Goal: Task Accomplishment & Management: Use online tool/utility

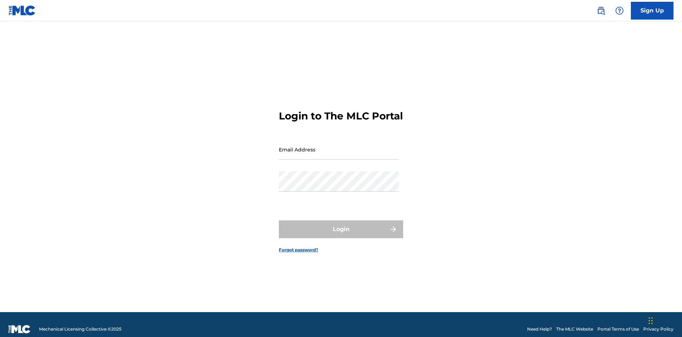
scroll to position [9, 0]
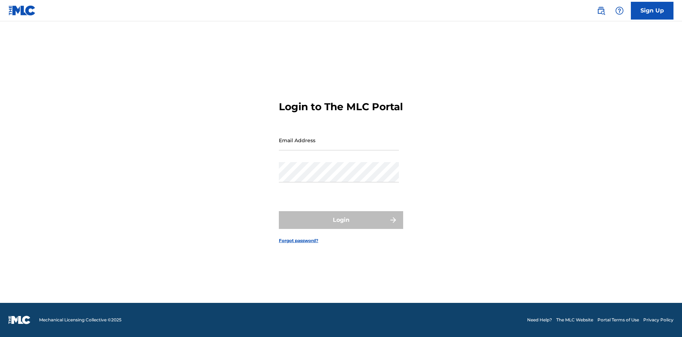
click at [339, 146] on input "Email Address" at bounding box center [339, 140] width 120 height 20
type input "Duke.McTesterson@gmail.com"
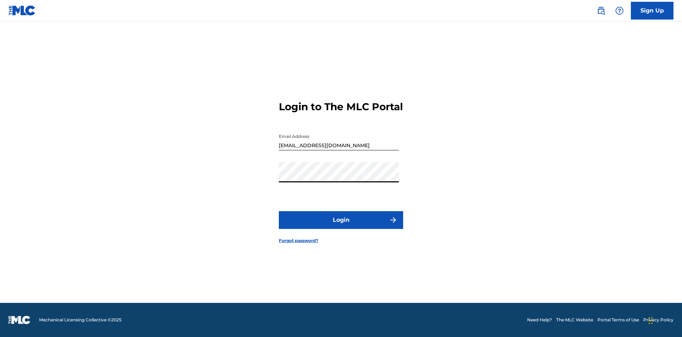
click at [341, 226] on button "Login" at bounding box center [341, 220] width 124 height 18
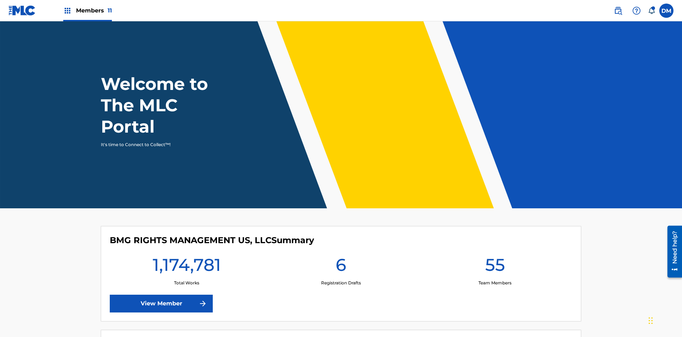
scroll to position [31, 0]
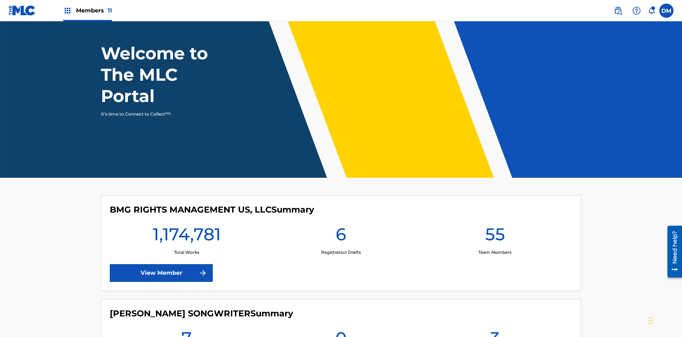
click at [87, 10] on span "Members 11" at bounding box center [94, 10] width 36 height 8
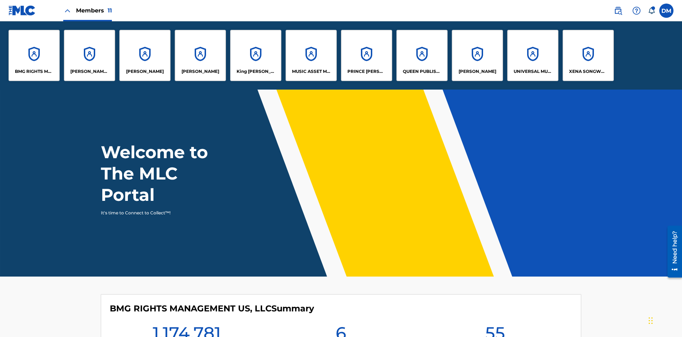
click at [256, 71] on p "King McTesterson" at bounding box center [256, 71] width 39 height 6
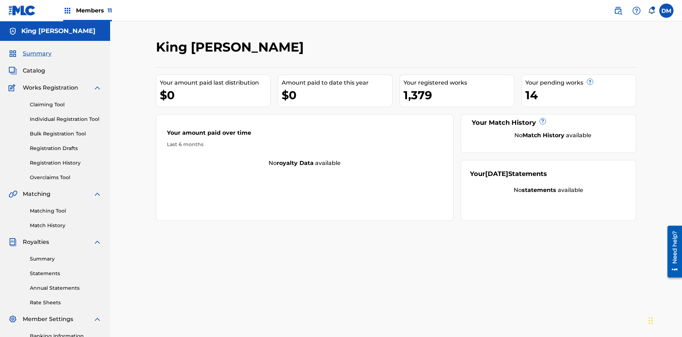
scroll to position [104, 0]
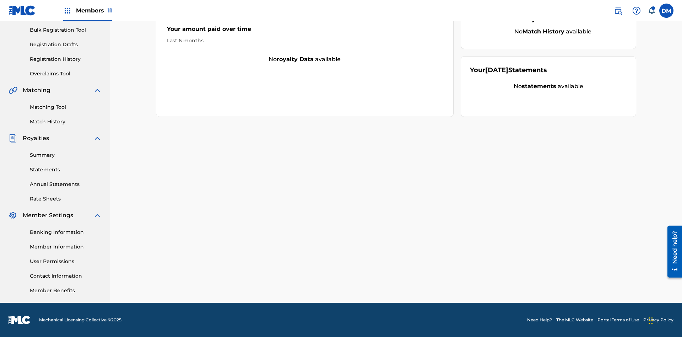
click at [66, 74] on link "Overclaims Tool" at bounding box center [66, 73] width 72 height 7
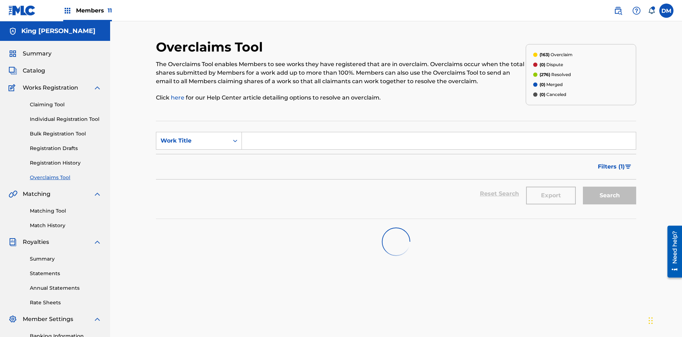
click at [611, 162] on span "Filters ( 1 )" at bounding box center [611, 166] width 27 height 9
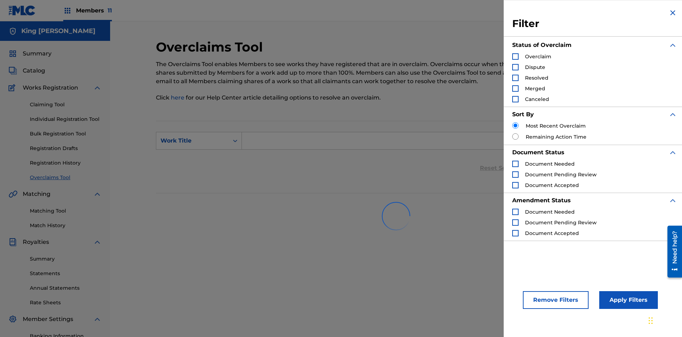
scroll to position [104, 0]
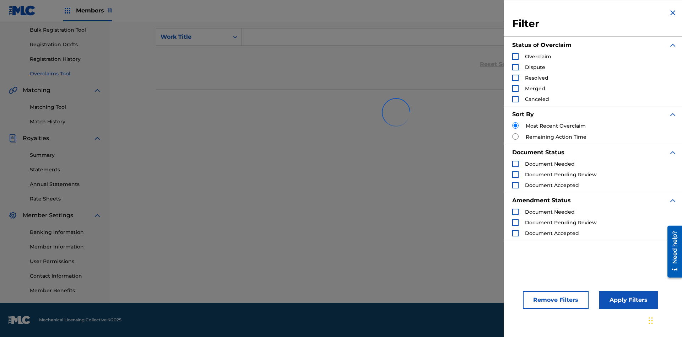
click at [516, 57] on div "Search Form" at bounding box center [515, 56] width 6 height 6
click at [628, 300] on button "Apply Filters" at bounding box center [628, 300] width 59 height 18
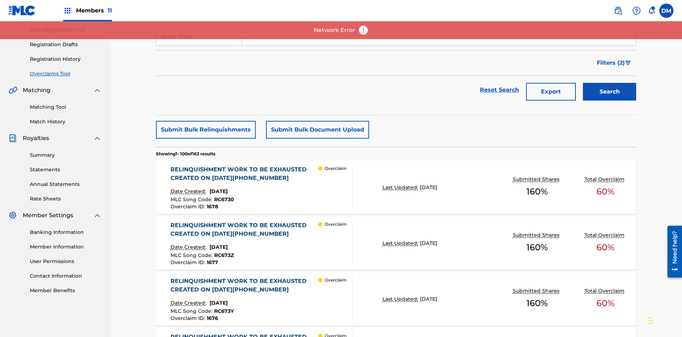
click at [317, 130] on button "Submit Bulk Document Upload" at bounding box center [317, 130] width 103 height 18
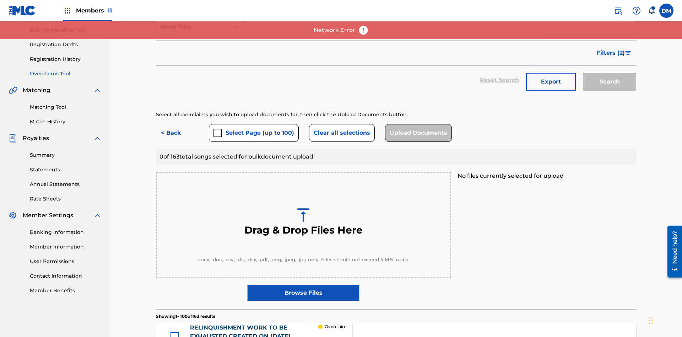
click at [253, 124] on button "Select Page (up to 100)" at bounding box center [254, 133] width 90 height 18
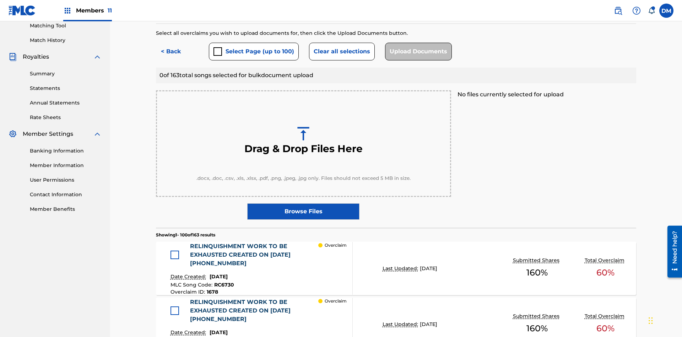
scroll to position [393, 0]
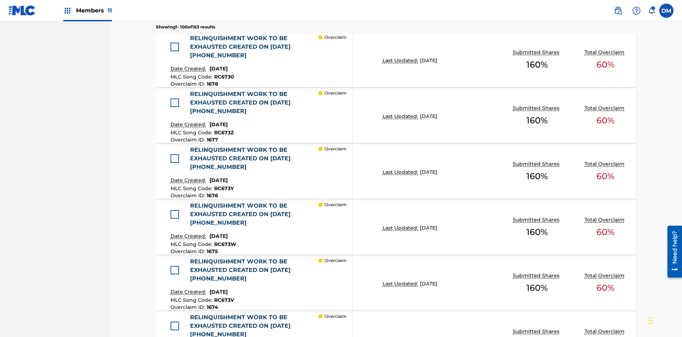
click at [177, 47] on div at bounding box center [175, 47] width 9 height 9
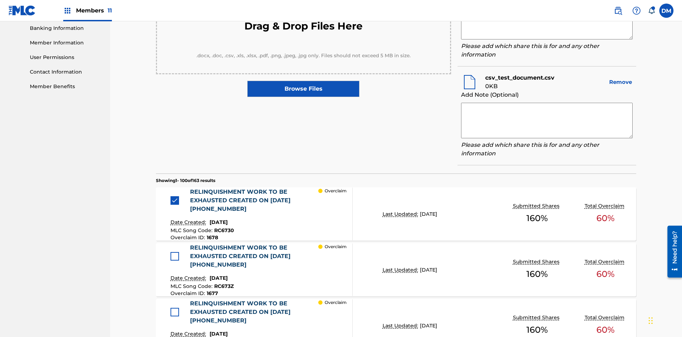
click at [547, 39] on textarea at bounding box center [547, 22] width 172 height 36
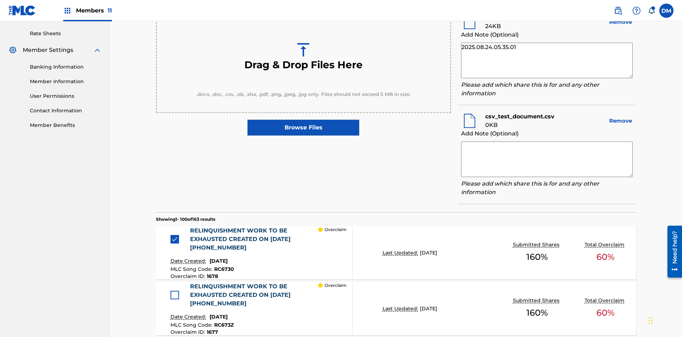
type textarea "2025.08.24.05.35.01"
click at [547, 157] on textarea at bounding box center [547, 159] width 172 height 36
type textarea "2025.08.24.05.35.02"
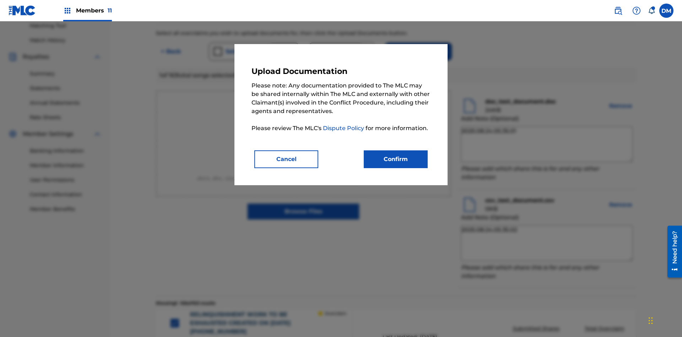
click at [396, 159] on button "Confirm" at bounding box center [396, 159] width 64 height 18
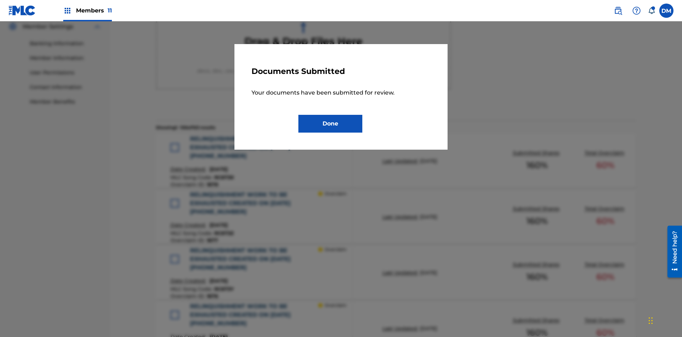
click at [330, 123] on button "Done" at bounding box center [331, 124] width 64 height 18
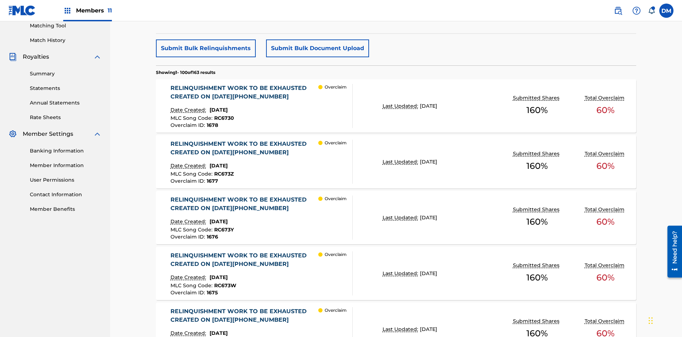
click at [396, 102] on p "Last Updated:" at bounding box center [401, 105] width 37 height 7
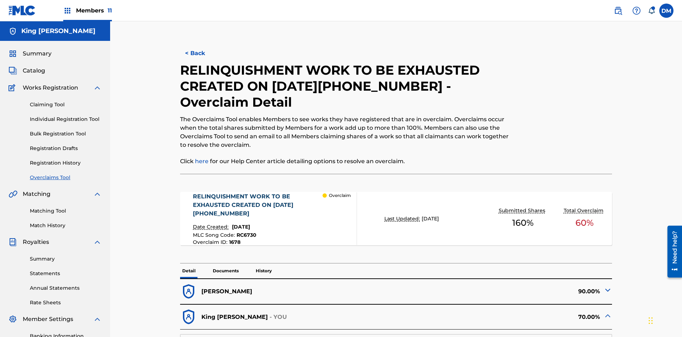
click at [225, 263] on p "Documents" at bounding box center [226, 270] width 30 height 15
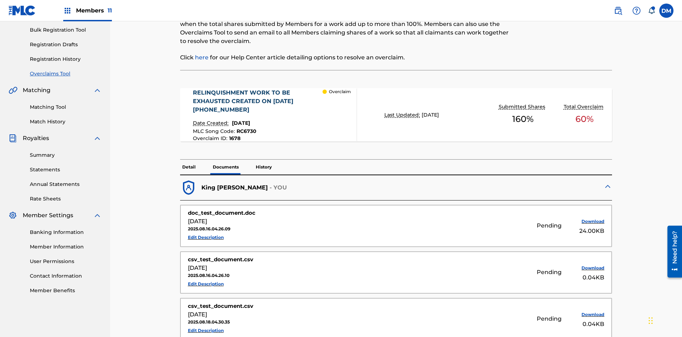
click at [263, 160] on p "History" at bounding box center [264, 167] width 20 height 15
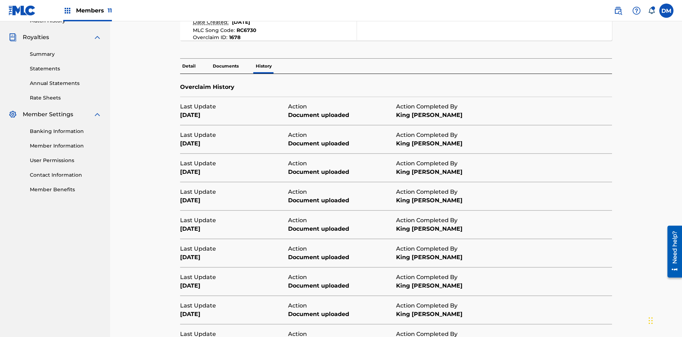
scroll to position [257, 0]
